Goal: Task Accomplishment & Management: Manage account settings

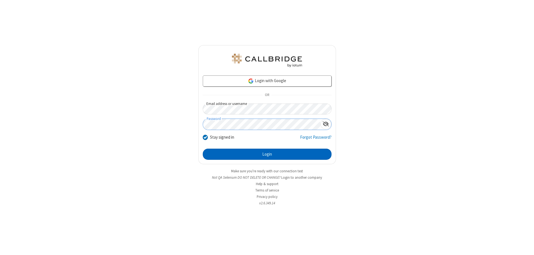
click at [267, 154] on button "Login" at bounding box center [267, 154] width 129 height 11
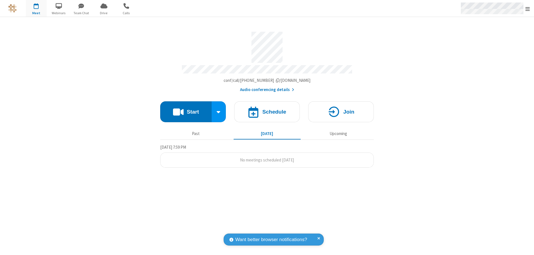
click at [528, 9] on span "Open menu" at bounding box center [527, 9] width 4 height 6
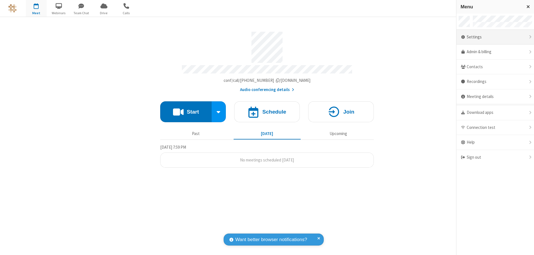
click at [495, 37] on div "Settings" at bounding box center [495, 37] width 78 height 15
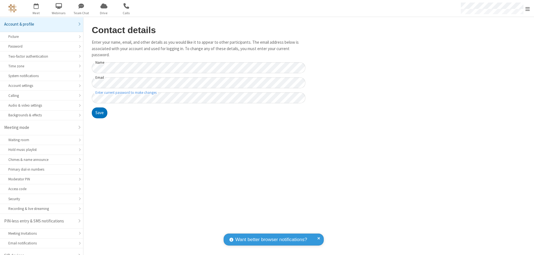
scroll to position [8, 0]
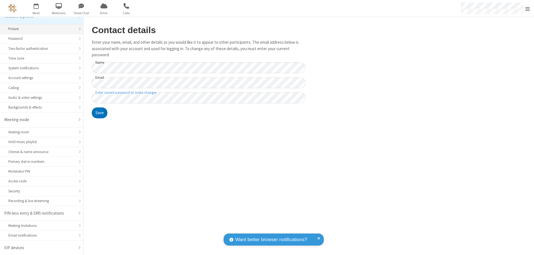
click at [39, 29] on div "Picture" at bounding box center [41, 28] width 66 height 5
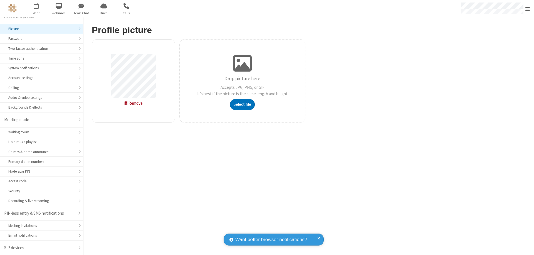
type input "C:\fakepath\avatar_image_test_2.jpg"
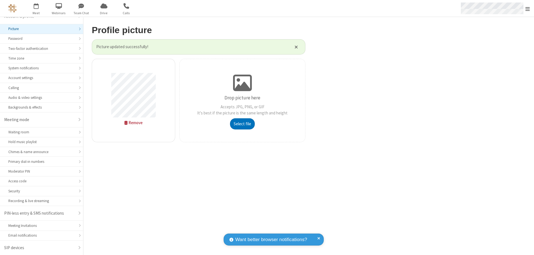
click at [528, 9] on span "Open menu" at bounding box center [527, 9] width 4 height 6
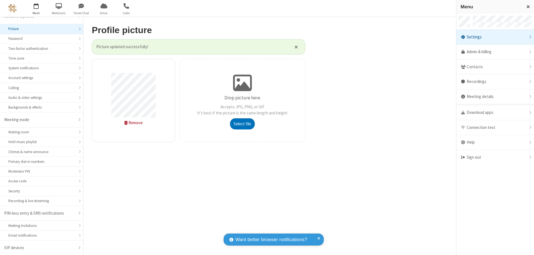
click at [36, 8] on span "button" at bounding box center [36, 5] width 21 height 9
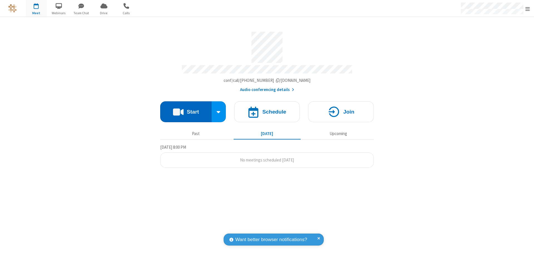
click at [186, 109] on button "Start" at bounding box center [185, 111] width 51 height 21
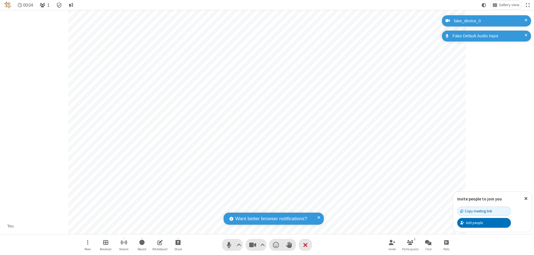
click at [43, 5] on span "Open participant list" at bounding box center [42, 5] width 5 height 5
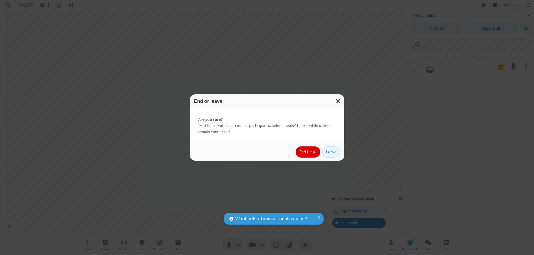
click at [308, 152] on button "End for all" at bounding box center [308, 151] width 24 height 11
